Goal: Task Accomplishment & Management: Manage account settings

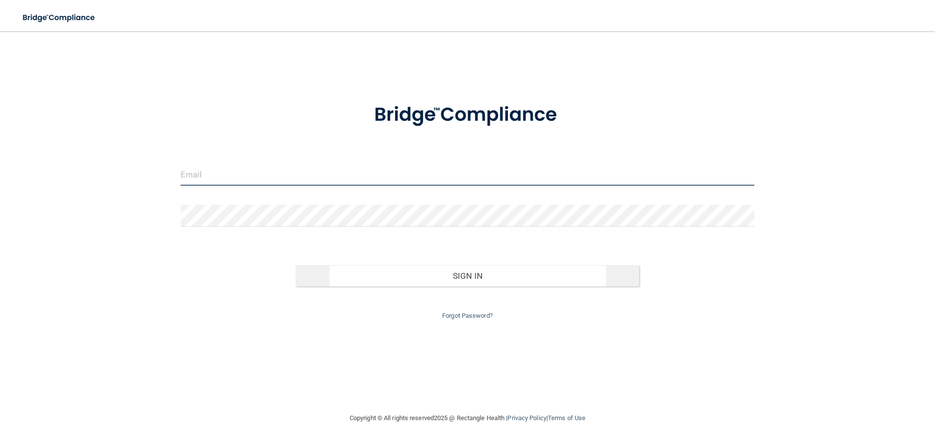
type input "[EMAIL_ADDRESS][DOMAIN_NAME]"
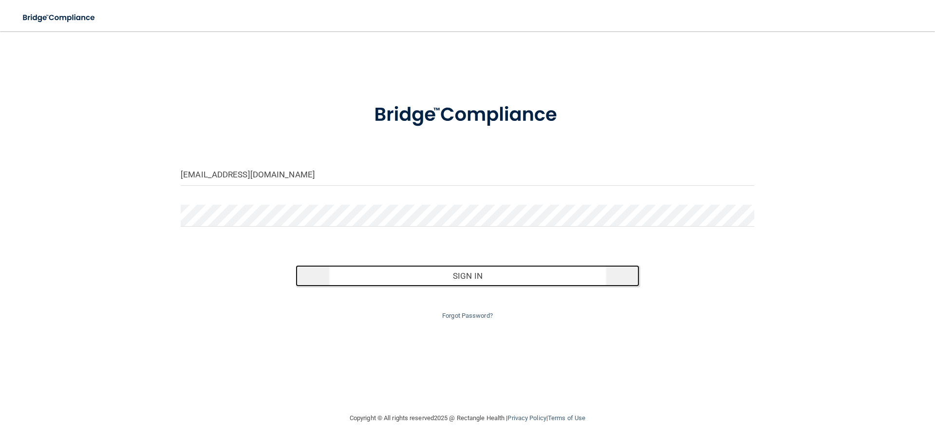
click at [518, 283] on button "Sign In" at bounding box center [468, 275] width 344 height 21
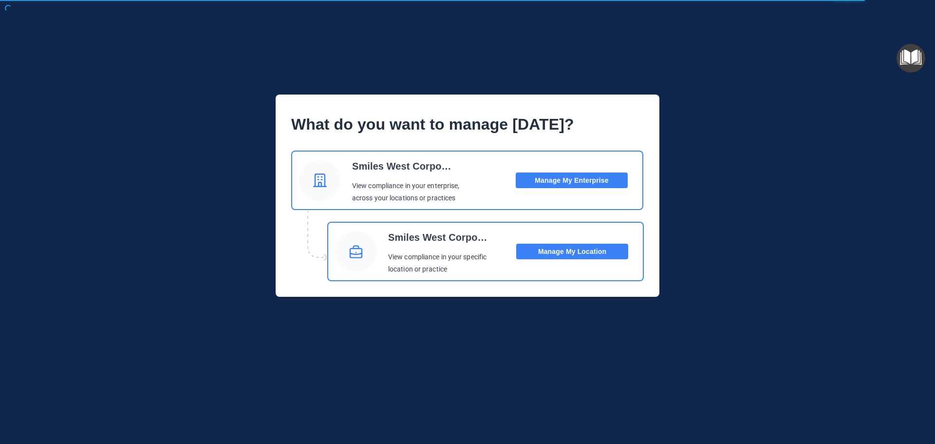
click at [545, 253] on button "Manage My Location" at bounding box center [572, 251] width 112 height 16
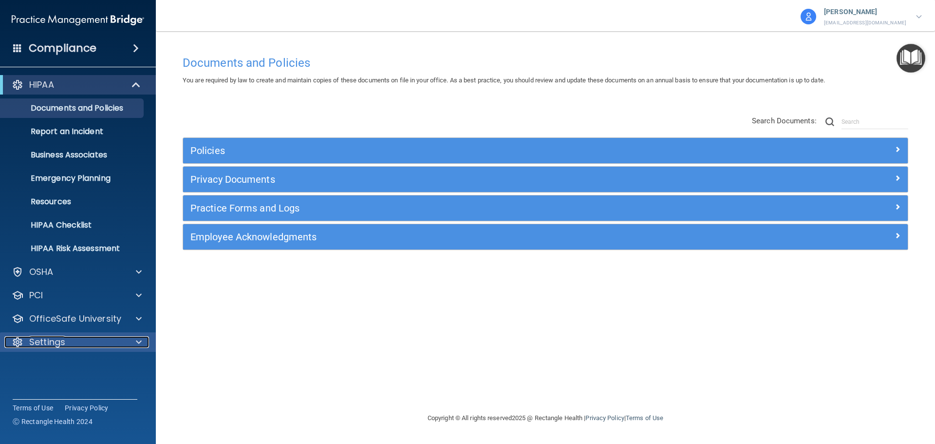
click at [55, 341] on p "Settings" at bounding box center [47, 342] width 36 height 12
click at [862, 15] on p "[PERSON_NAME]" at bounding box center [865, 12] width 82 height 13
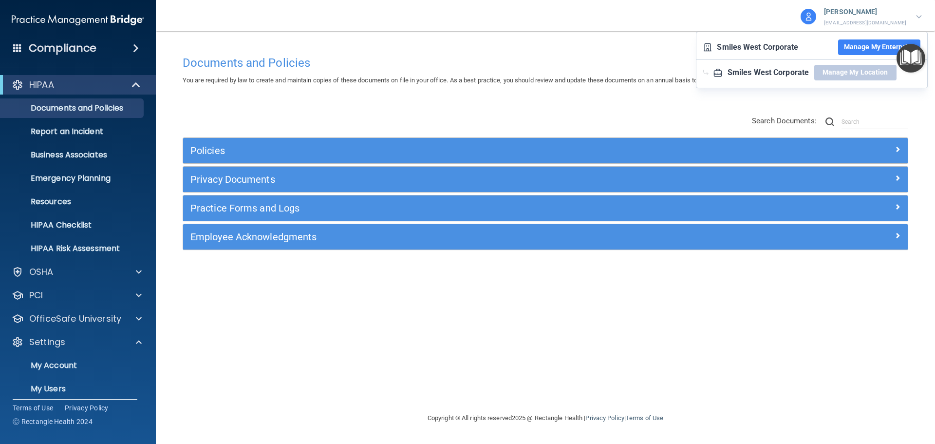
click at [849, 41] on button "Manage My Enterprise" at bounding box center [879, 47] width 82 height 16
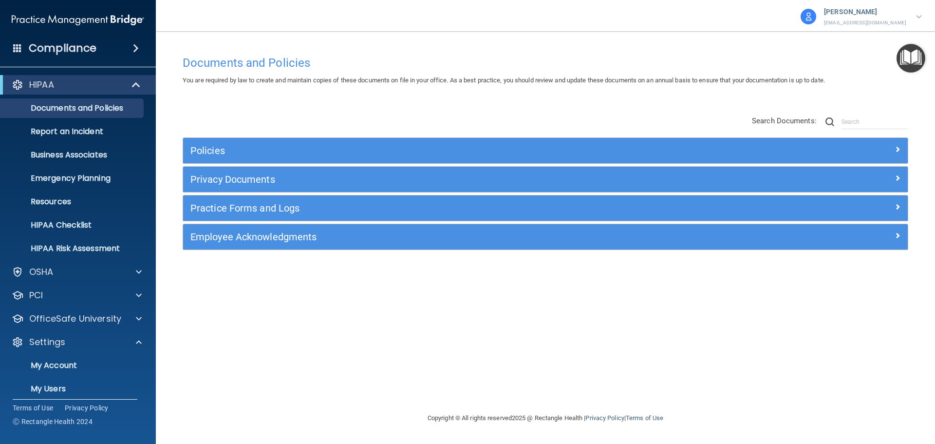
click at [894, 14] on p "[PERSON_NAME]" at bounding box center [865, 12] width 82 height 13
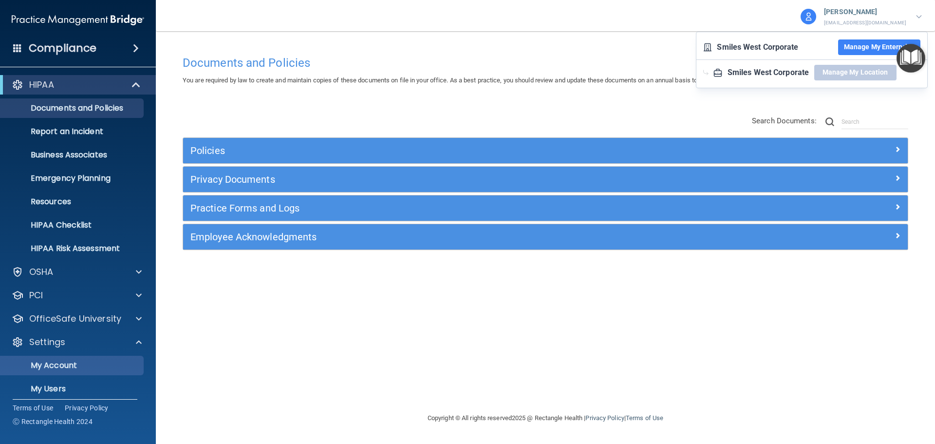
scroll to position [54, 0]
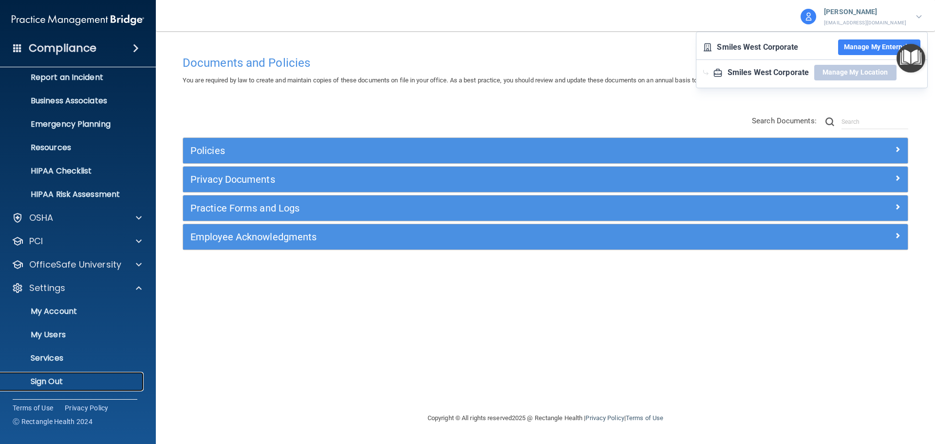
click at [49, 381] on p "Sign Out" at bounding box center [72, 381] width 133 height 10
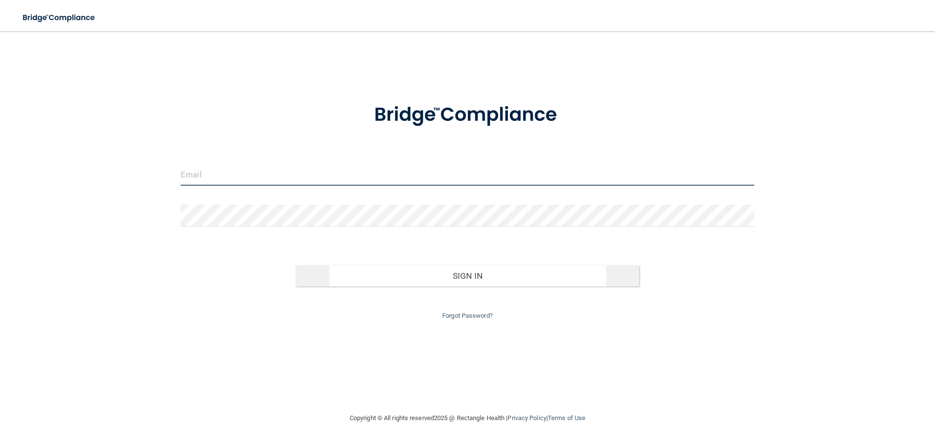
type input "[EMAIL_ADDRESS][DOMAIN_NAME]"
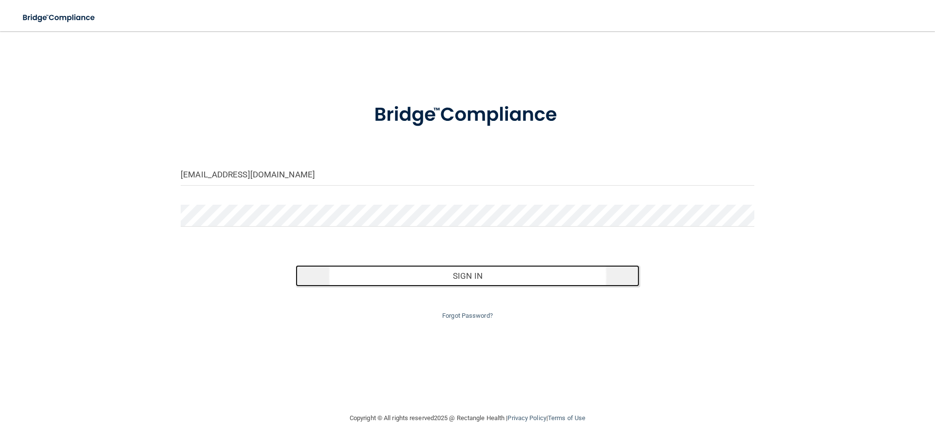
click at [391, 275] on button "Sign In" at bounding box center [468, 275] width 344 height 21
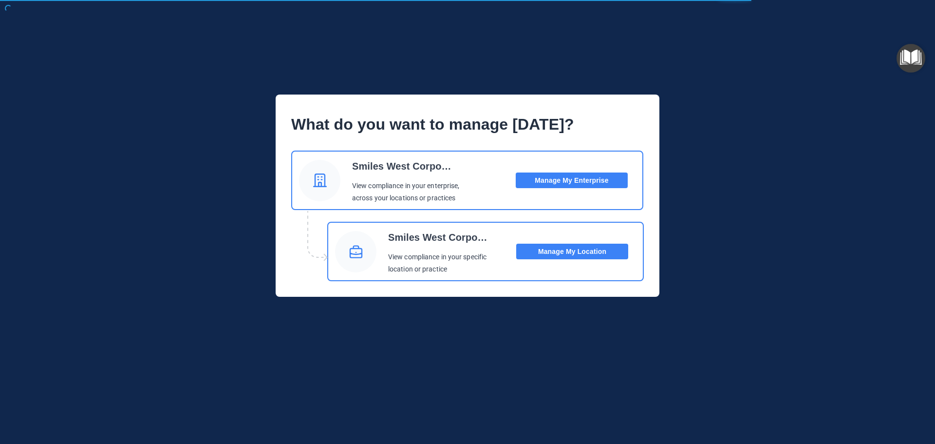
click at [563, 183] on button "Manage My Enterprise" at bounding box center [572, 180] width 112 height 16
